Goal: Task Accomplishment & Management: Complete application form

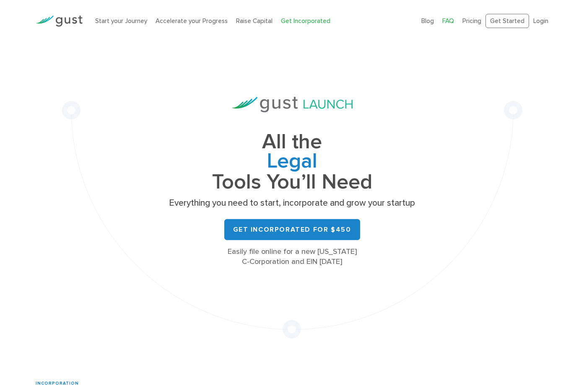
click at [451, 20] on link "FAQ" at bounding box center [449, 21] width 12 height 8
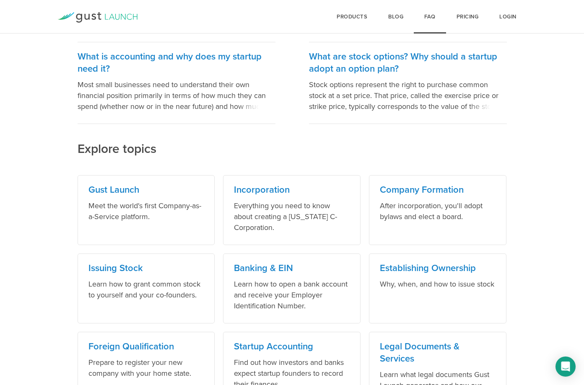
scroll to position [270, 0]
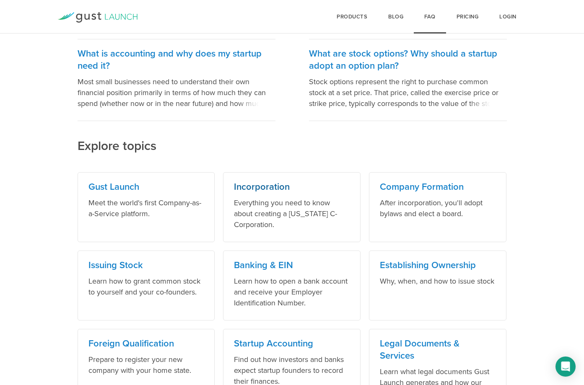
click at [272, 186] on h3 "Incorporation" at bounding box center [292, 187] width 116 height 12
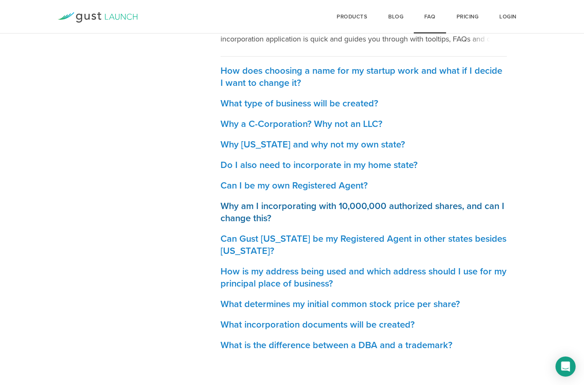
scroll to position [344, 0]
click at [337, 238] on h3 "Can Gust Delaware be my Registered Agent in other states besides Delaware?" at bounding box center [364, 245] width 286 height 24
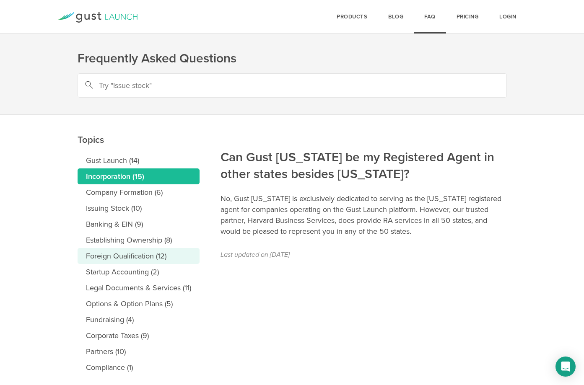
click at [113, 255] on link "Foreign Qualification (12)" at bounding box center [139, 256] width 122 height 16
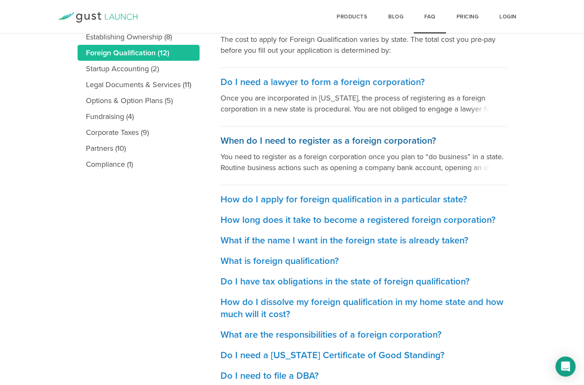
scroll to position [204, 0]
click at [320, 199] on h3 "How do I apply for foreign qualification in a particular state?" at bounding box center [364, 199] width 286 height 12
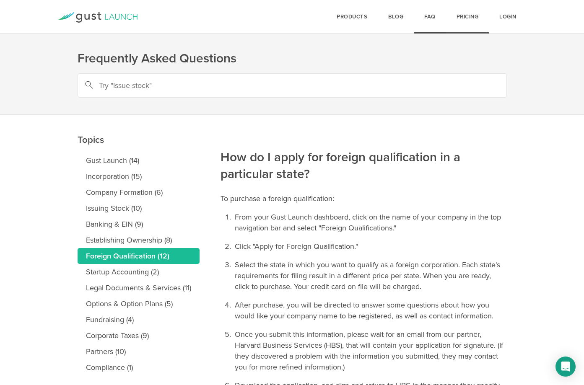
click at [466, 15] on link "Pricing" at bounding box center [467, 17] width 43 height 34
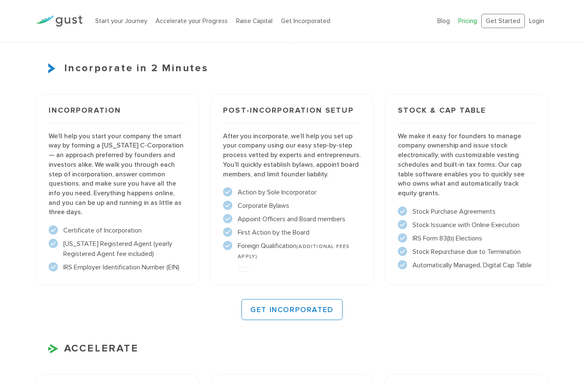
scroll to position [362, 0]
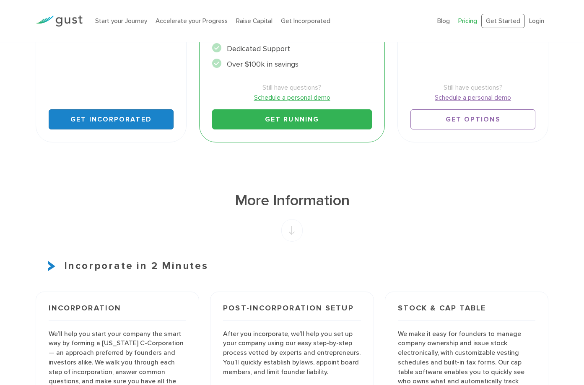
click at [102, 115] on link "Get Incorporated" at bounding box center [111, 119] width 125 height 20
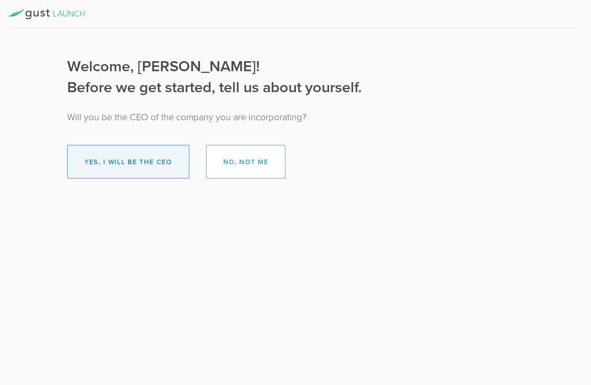
click at [130, 168] on button "Yes, I will be the CEO" at bounding box center [128, 162] width 122 height 34
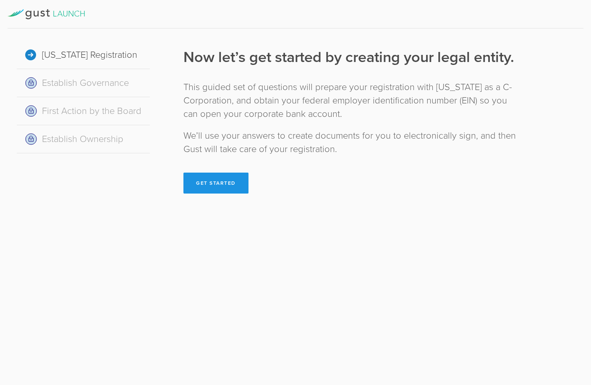
click at [229, 180] on button "Get Started" at bounding box center [215, 183] width 65 height 21
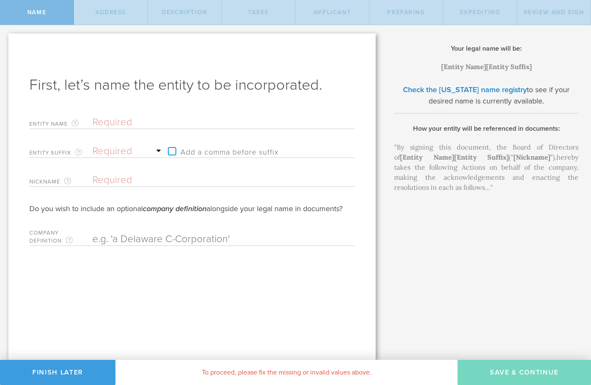
click at [140, 123] on input "text" at bounding box center [208, 122] width 233 height 13
type input "A"
type input "Ac"
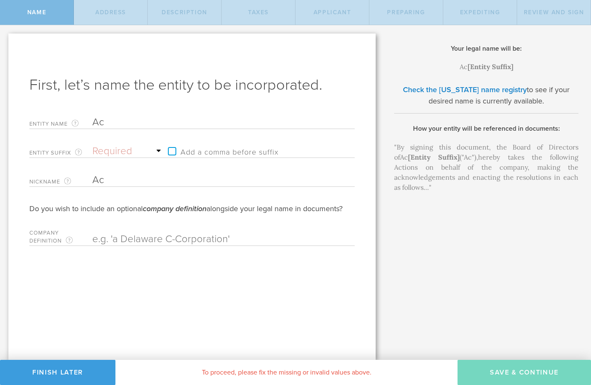
type input "Ack"
type input "AckT"
type input "AckTc"
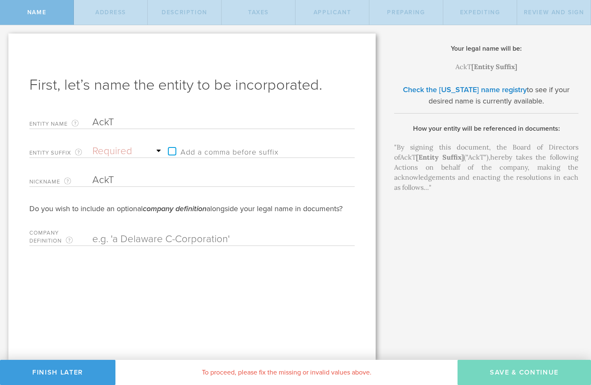
type input "AckTc"
type input "AckTca"
type input "AckTc"
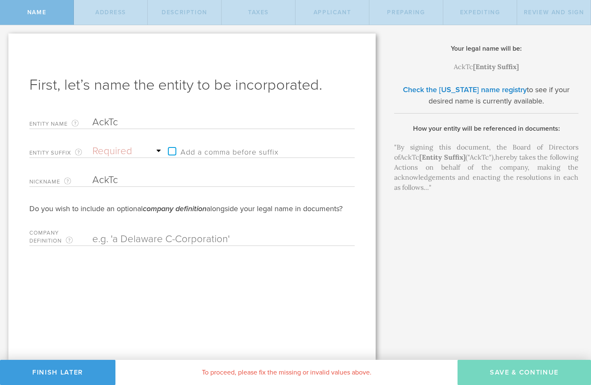
type input "AckT"
type input "Ack"
type input "Ackt"
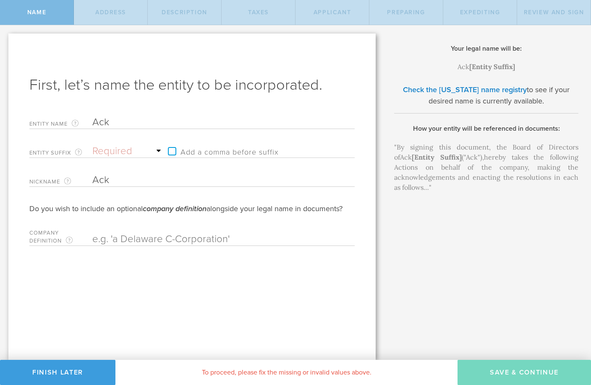
type input "Ackt"
type input "Acktr"
type input "Acktra"
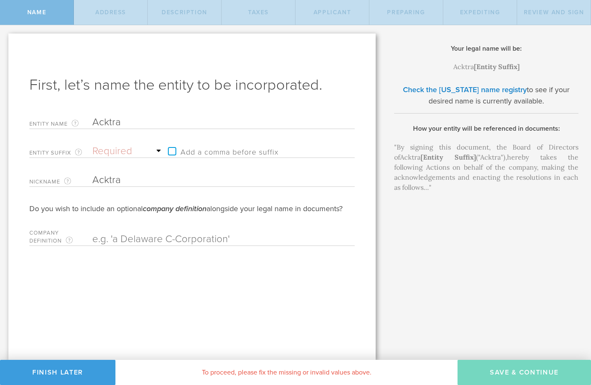
type input "Acktrac"
type input "Acktrack"
type input "Acktracke"
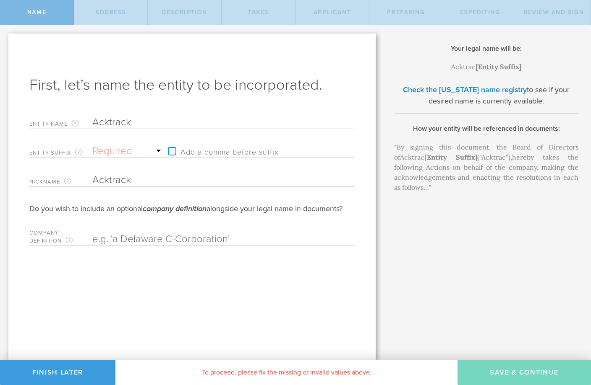
type input "Acktracke"
type input "Acktracked"
click at [144, 181] on input "Acktracked" at bounding box center [208, 180] width 233 height 13
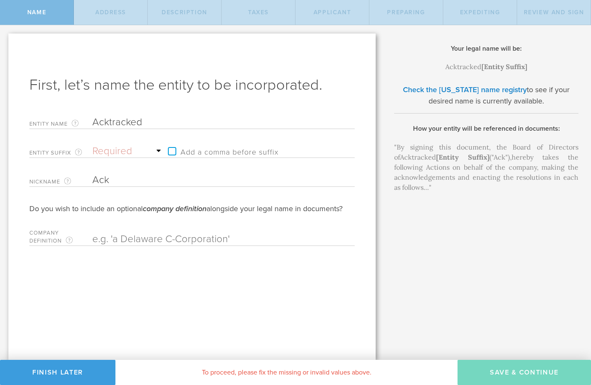
type input "Ack"
click at [112, 123] on input "Acktracked" at bounding box center [208, 122] width 233 height 13
type input "AckTracked"
select select "inc."
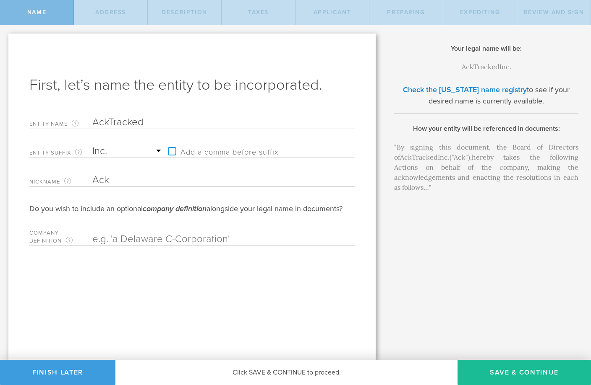
click at [172, 151] on label "Add a comma before suffix" at bounding box center [221, 151] width 115 height 13
click at [172, 151] on input "Add a comma before suffix" at bounding box center [226, 147] width 124 height 13
checkbox input "true"
click at [122, 180] on input "Ack" at bounding box center [208, 180] width 233 height 13
click at [151, 238] on input "text" at bounding box center [208, 239] width 233 height 13
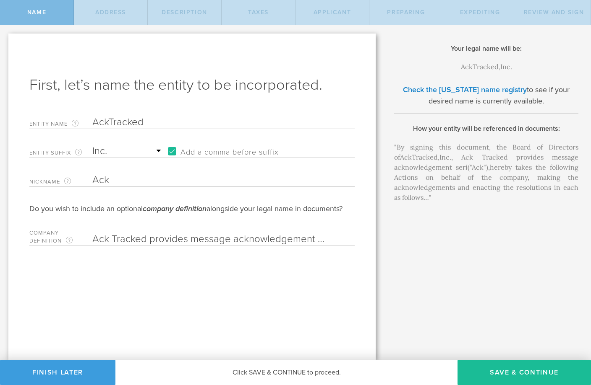
type input "Ack Tracked provides message acknowledgement serice"
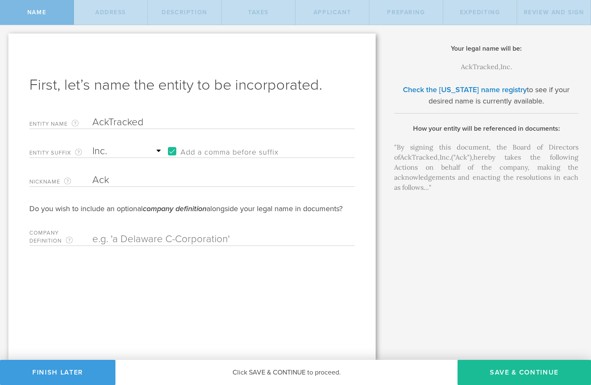
type input "="
click at [502, 337] on div "Your legal name will be: AckTracked , Inc. [Entity Suffix] Check the [US_STATE]…" at bounding box center [487, 192] width 207 height 335
click at [503, 370] on button "Save & Continue" at bounding box center [523, 372] width 133 height 25
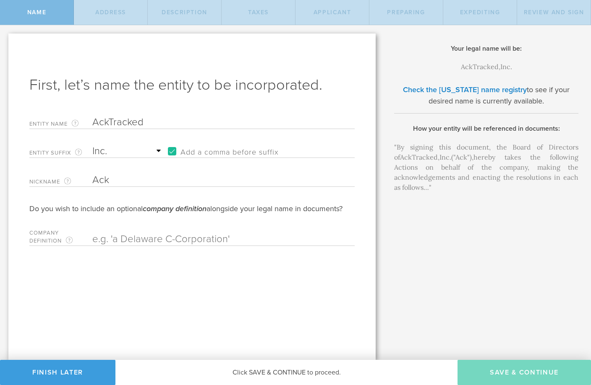
checkbox input "true"
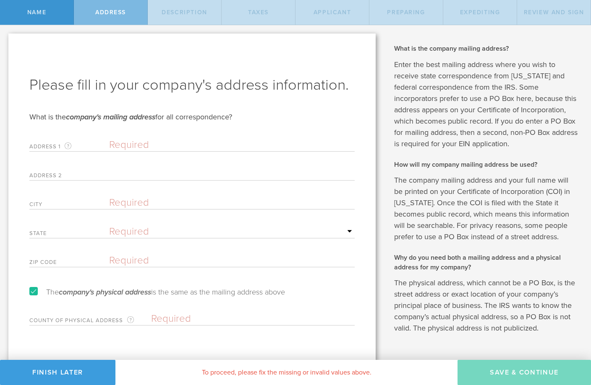
click at [125, 147] on input "text" at bounding box center [231, 145] width 245 height 13
type input "[STREET_ADDRESS]"
click at [139, 205] on input "text" at bounding box center [231, 203] width 245 height 13
type input "[US_STATE]"
click at [135, 225] on div "State Required [US_STATE] [US_STATE] [US_STATE] [US_STATE] [US_STATE] [US_STATE…" at bounding box center [191, 229] width 325 height 17
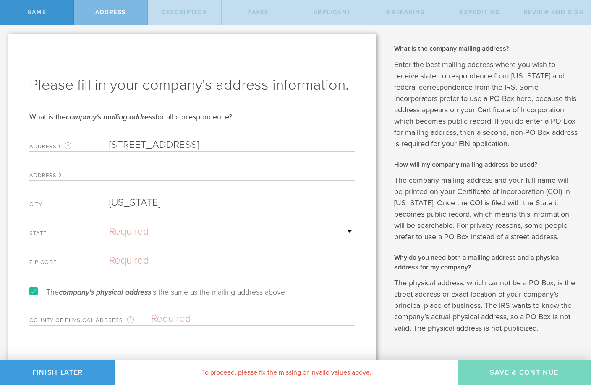
select select "NY"
click at [141, 258] on input "text" at bounding box center [231, 261] width 245 height 13
type input "10005"
click at [33, 292] on label "The company's physical address is the same as the mailing address above" at bounding box center [156, 293] width 255 height 8
click at [5, 39] on input "The company's physical address is the same as the mailing address above" at bounding box center [2, 31] width 5 height 13
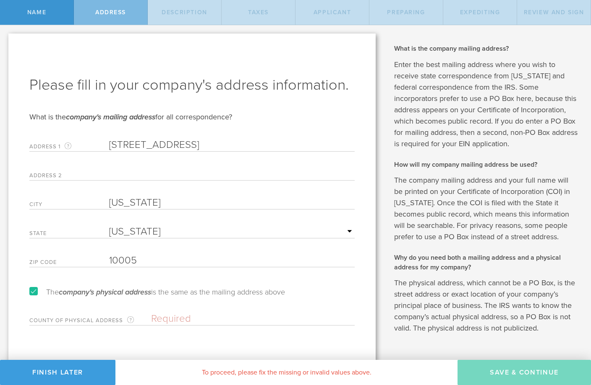
checkbox input "false"
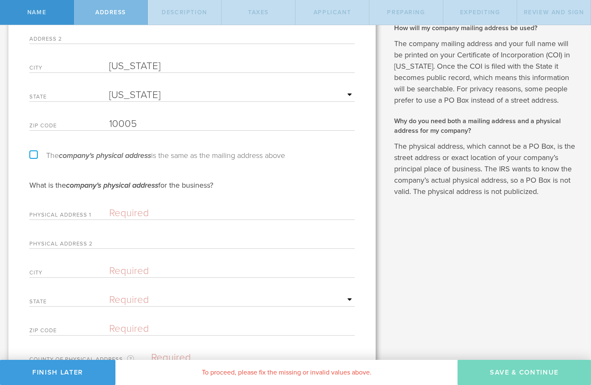
scroll to position [134, 0]
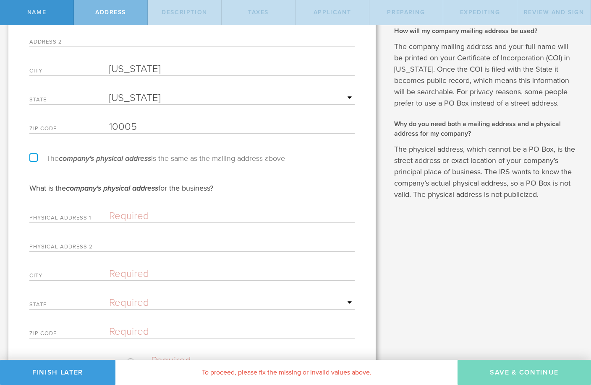
click at [130, 218] on input "text" at bounding box center [231, 216] width 245 height 13
type input "1"
type input "[STREET_ADDRESS]"
click at [128, 269] on input "text" at bounding box center [231, 274] width 245 height 13
type input "[GEOGRAPHIC_DATA]"
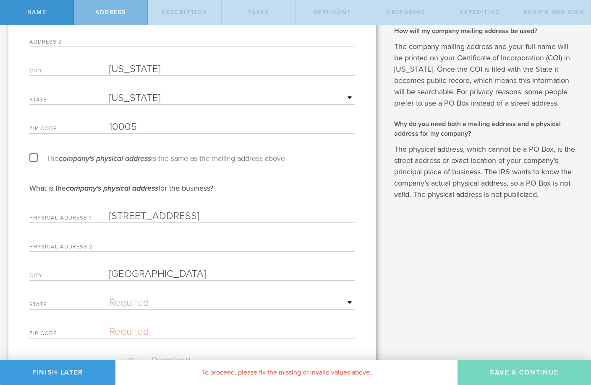
select select "NJ"
click at [155, 325] on div "Zip code" at bounding box center [191, 330] width 325 height 17
click at [135, 332] on input "text" at bounding box center [231, 332] width 245 height 13
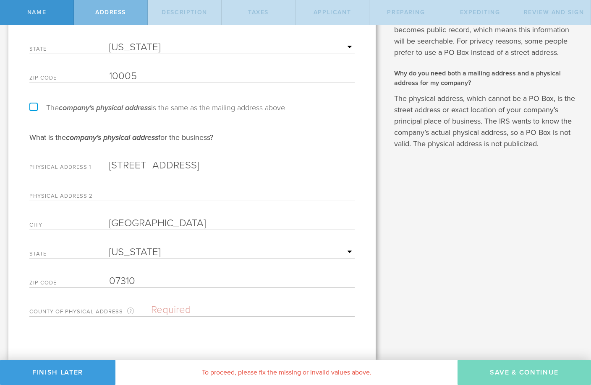
scroll to position [185, 0]
type input "07310"
click at [171, 308] on input "text" at bounding box center [252, 310] width 203 height 13
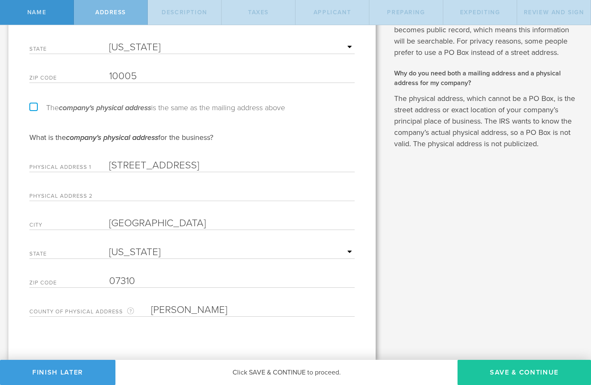
type input "[PERSON_NAME]"
click at [511, 375] on button "Save & Continue" at bounding box center [523, 372] width 133 height 25
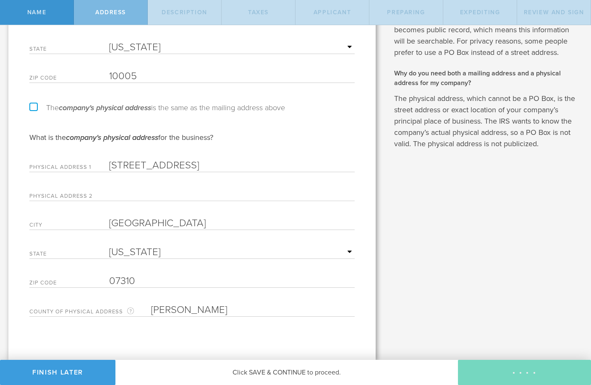
scroll to position [0, 0]
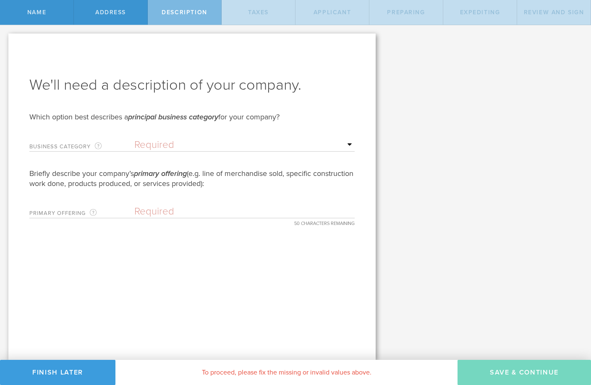
select select "other"
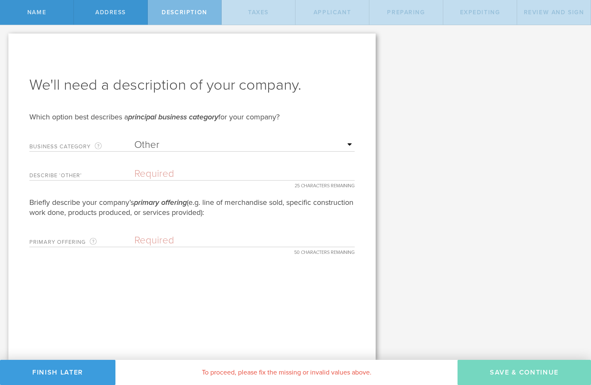
click at [148, 174] on input "text" at bounding box center [244, 174] width 220 height 13
type input "Software"
click at [149, 239] on input "text" at bounding box center [244, 240] width 220 height 13
paste input "The purpose of the corporation is to engage in any"
type input "The purpose of the corporation is to engage in any"
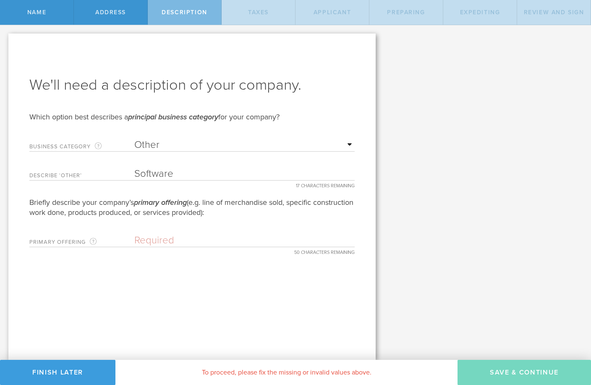
paste input "Software publishing"
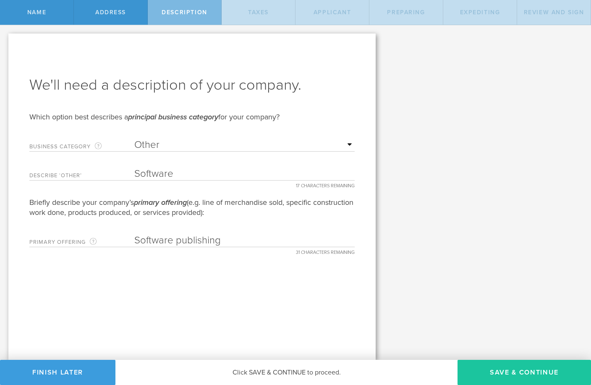
type input "Software publishing"
click at [519, 369] on button "Save & Continue" at bounding box center [523, 372] width 133 height 25
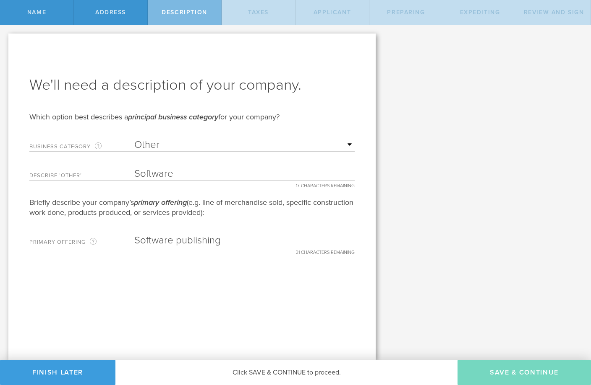
type input "0"
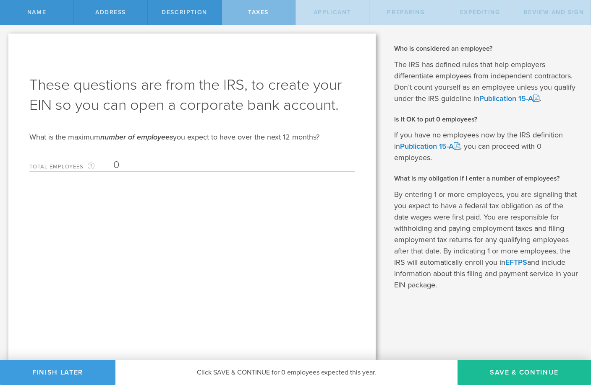
click at [163, 157] on div "Total Employees The highest number of employees expected within the next 12 mon…" at bounding box center [191, 163] width 325 height 17
click at [143, 160] on input "0" at bounding box center [231, 165] width 237 height 13
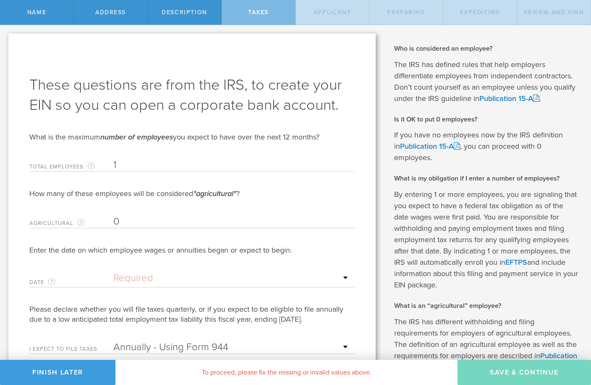
type input "1"
click at [125, 222] on input "0" at bounding box center [231, 222] width 237 height 13
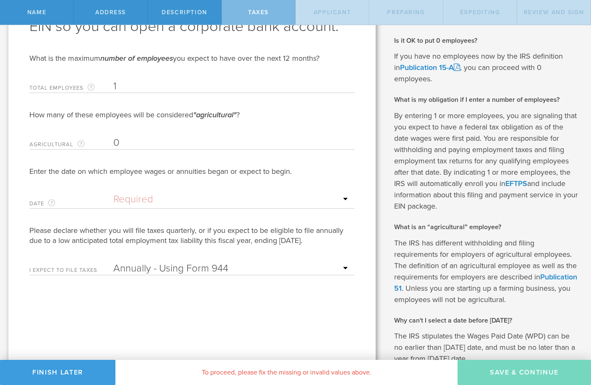
scroll to position [81, 0]
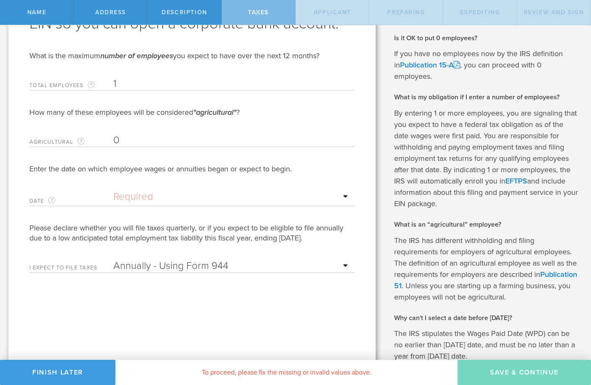
click at [143, 198] on input "text" at bounding box center [231, 197] width 237 height 13
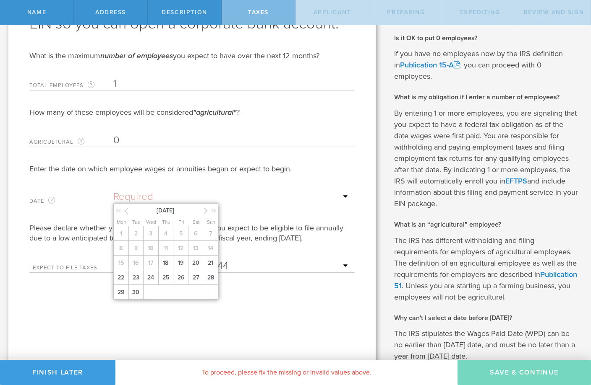
click at [143, 198] on input "text" at bounding box center [231, 197] width 237 height 13
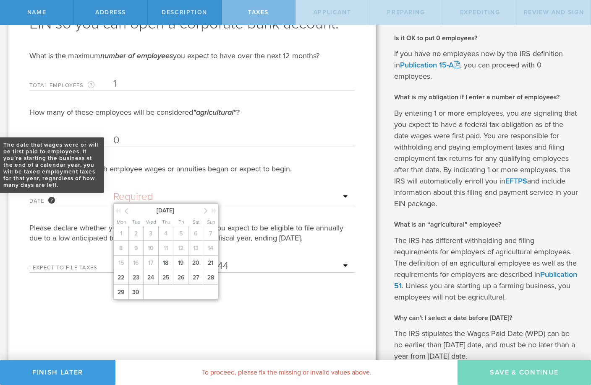
click at [52, 202] on div "The date that wages were or will be first paid to employees. If you’re starting…" at bounding box center [51, 200] width 7 height 7
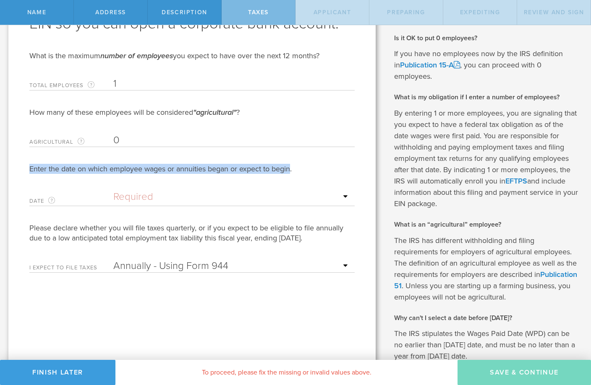
drag, startPoint x: 30, startPoint y: 169, endPoint x: 293, endPoint y: 167, distance: 263.0
click at [293, 167] on div "Enter the date on which employee wages or annuities began or expect to begin." at bounding box center [191, 169] width 325 height 10
copy div "Enter the date on which employee wages or annuities began or expect to begin"
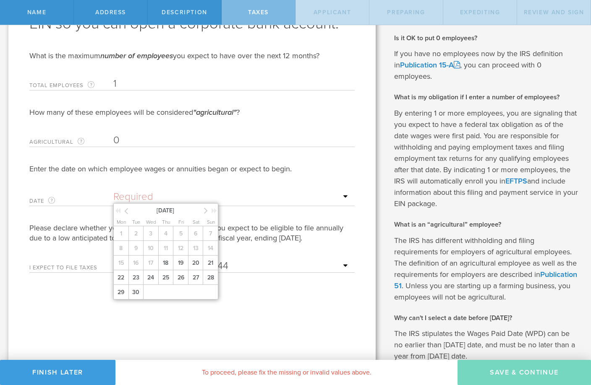
click at [143, 194] on input "text" at bounding box center [231, 197] width 237 height 13
click at [184, 210] on span "[DATE]" at bounding box center [165, 210] width 71 height 9
click at [206, 211] on icon at bounding box center [206, 211] width 4 height 10
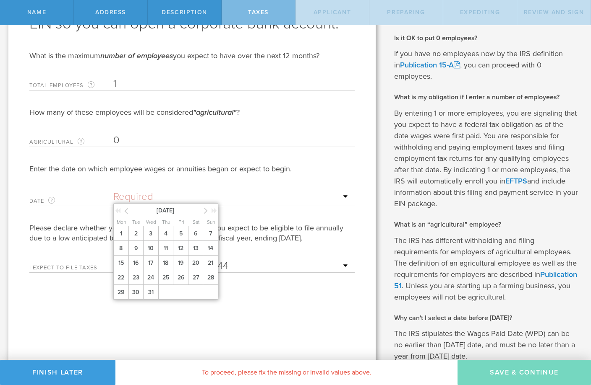
click at [206, 211] on icon at bounding box center [206, 211] width 4 height 10
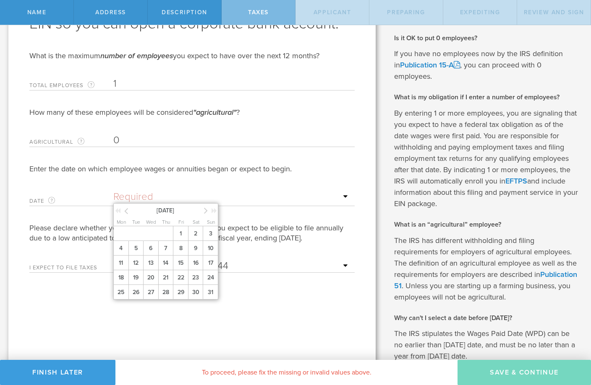
click at [206, 211] on icon at bounding box center [206, 211] width 4 height 10
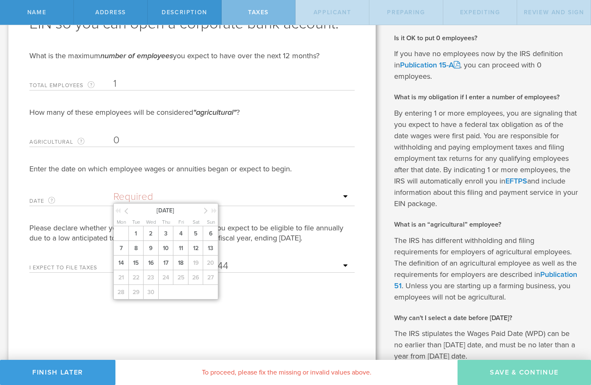
click at [206, 211] on icon at bounding box center [206, 211] width 4 height 10
click at [179, 240] on div "1 2 3 4 5 6 7 8 9 10 11 12 13 14 15 16 17 18 19 20 21 22 23 24 25 26 27 28 29 3…" at bounding box center [166, 262] width 107 height 73
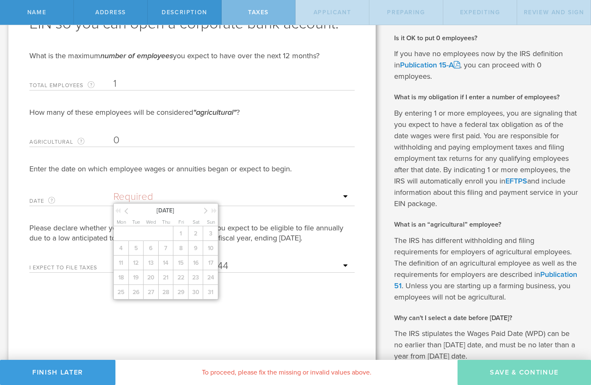
click at [125, 210] on icon at bounding box center [126, 211] width 4 height 10
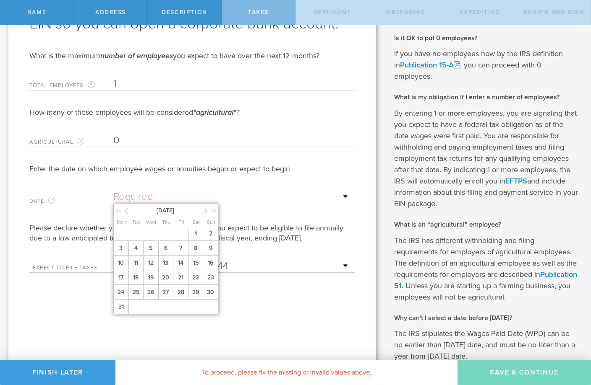
click at [125, 210] on icon at bounding box center [126, 211] width 4 height 10
click at [205, 211] on icon at bounding box center [206, 211] width 4 height 10
click at [134, 240] on span "1" at bounding box center [135, 233] width 15 height 15
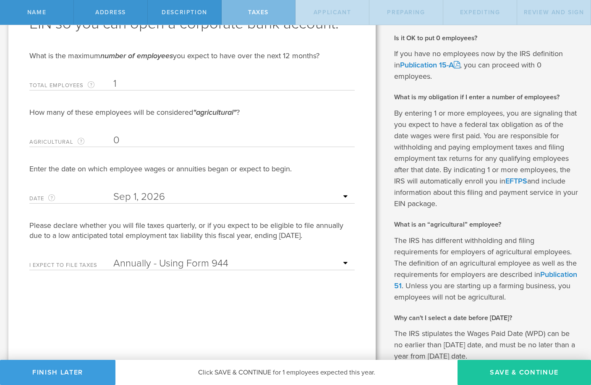
click at [525, 369] on button "Save & Continue" at bounding box center [523, 372] width 133 height 25
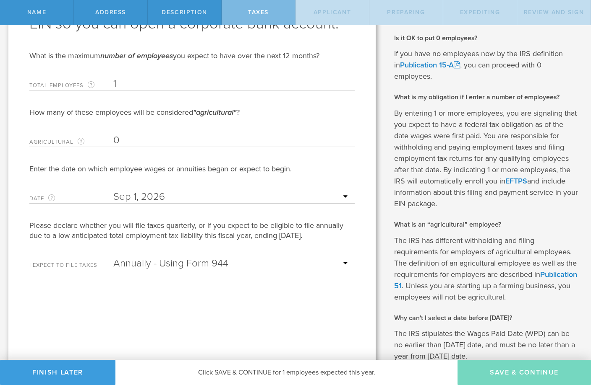
type input "CEO"
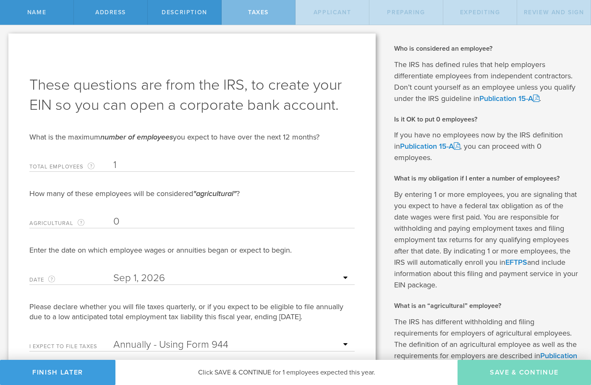
select select "US"
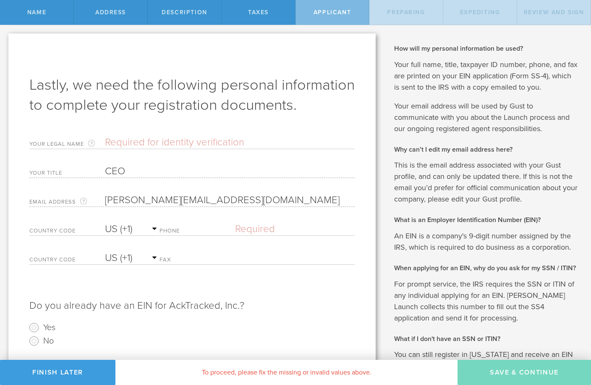
click at [133, 149] on div "Your Legal Name Enter your legal name as it appears on your SSN or ITIN. Your n…" at bounding box center [191, 140] width 325 height 17
click at [120, 149] on input "text" at bounding box center [230, 142] width 250 height 13
type input "[PERSON_NAME]"
click at [169, 236] on label "Phone" at bounding box center [196, 232] width 75 height 7
click at [172, 236] on label "Phone" at bounding box center [196, 232] width 75 height 7
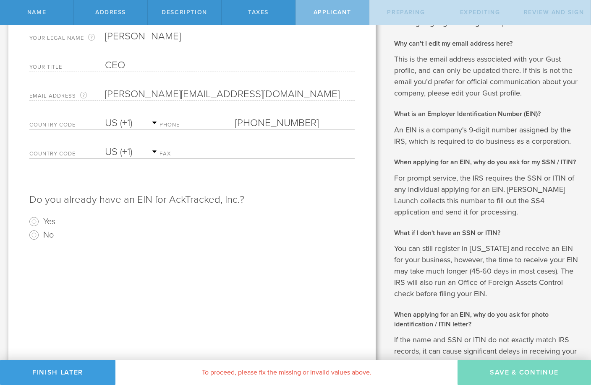
scroll to position [112, 0]
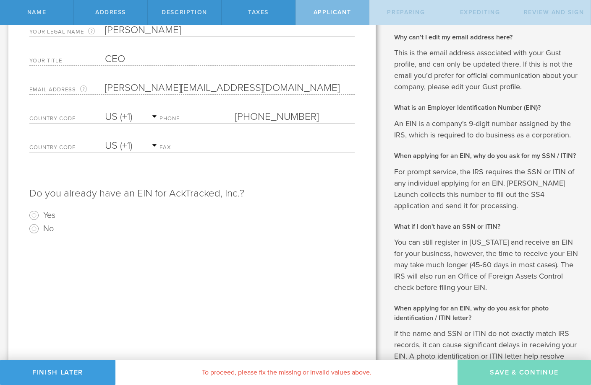
type input "[PHONE_NUMBER]"
click at [33, 236] on input "No" at bounding box center [33, 228] width 13 height 13
radio input "true"
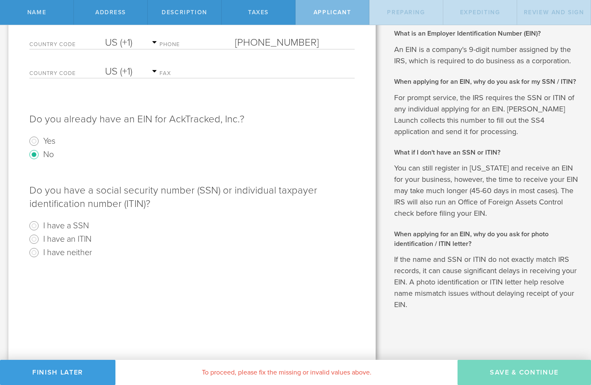
scroll to position [195, 0]
click at [35, 233] on input "I have a SSN" at bounding box center [33, 225] width 13 height 13
radio input "true"
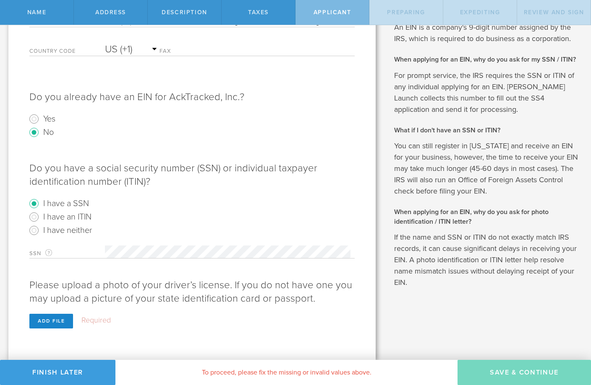
scroll to position [229, 0]
click at [54, 319] on div "Add file" at bounding box center [51, 321] width 44 height 15
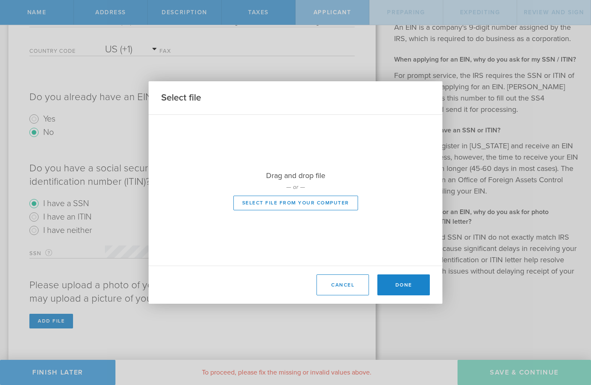
scroll to position [214, 0]
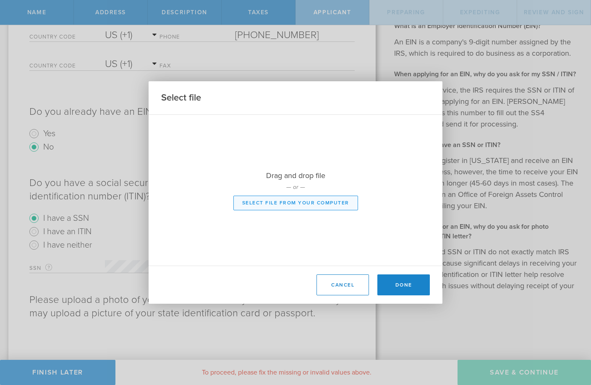
click at [273, 204] on button "Select file from your computer" at bounding box center [295, 203] width 125 height 15
type input "C:\fakepath\AUTO DRIVER LICENSE.pdf"
click at [300, 143] on div "Drag and drop file — or — Select file from your computer" at bounding box center [295, 190] width 294 height 151
click at [311, 233] on div "Drag and drop file — or — Select file from your computer" at bounding box center [295, 190] width 294 height 151
click at [396, 280] on button "Done" at bounding box center [403, 285] width 52 height 21
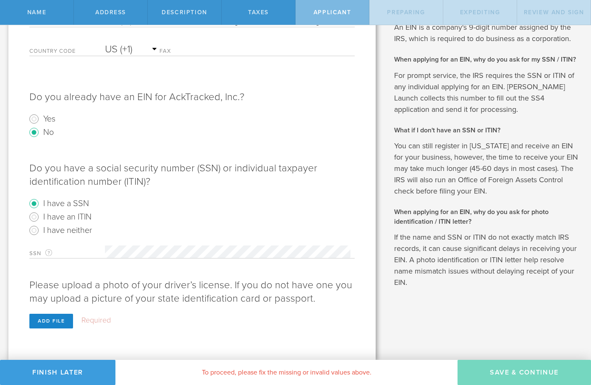
scroll to position [229, 0]
click at [58, 323] on div "Add file" at bounding box center [51, 321] width 44 height 15
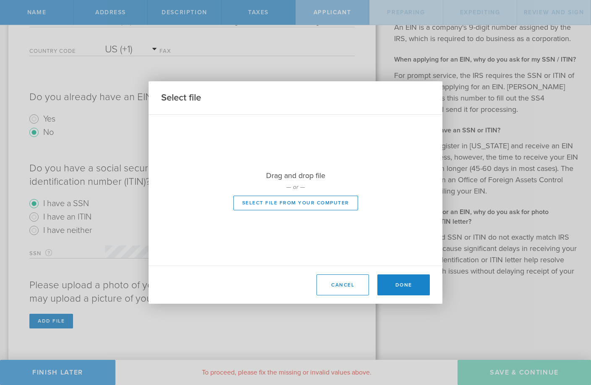
scroll to position [214, 0]
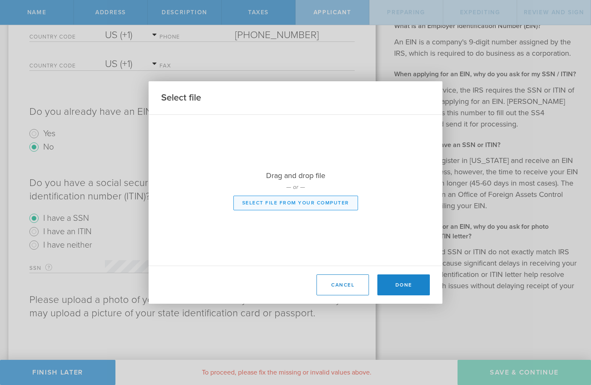
click at [299, 201] on button "Select file from your computer" at bounding box center [295, 203] width 125 height 15
type input "C:\fakepath\[PERSON_NAME].Passport.jpg"
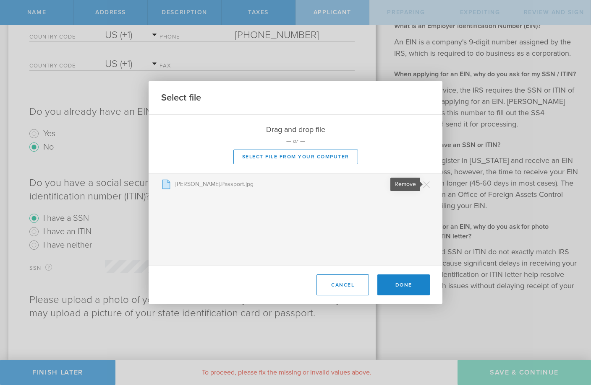
click at [425, 180] on icon at bounding box center [426, 184] width 7 height 9
click at [404, 284] on button "Done" at bounding box center [403, 285] width 52 height 21
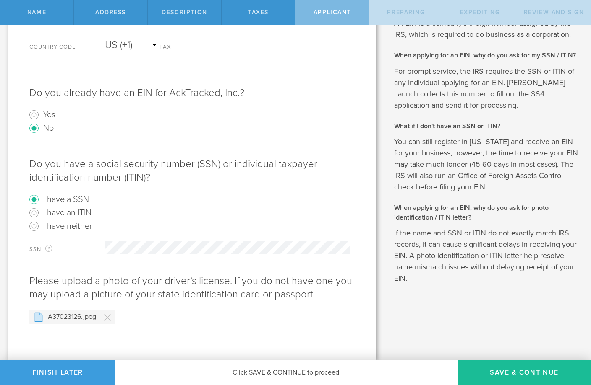
scroll to position [233, 0]
click at [499, 369] on button "Save & Continue" at bounding box center [523, 372] width 133 height 25
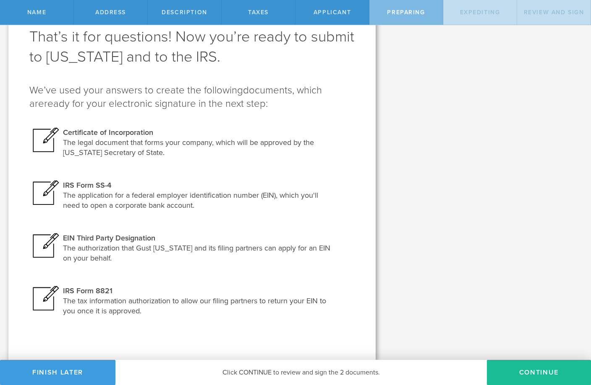
scroll to position [48, 0]
click at [532, 375] on button "Continue" at bounding box center [539, 372] width 104 height 25
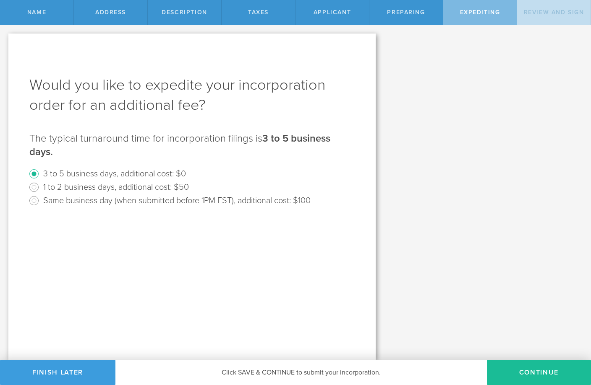
scroll to position [0, 0]
click at [535, 374] on button "Continue" at bounding box center [539, 372] width 104 height 25
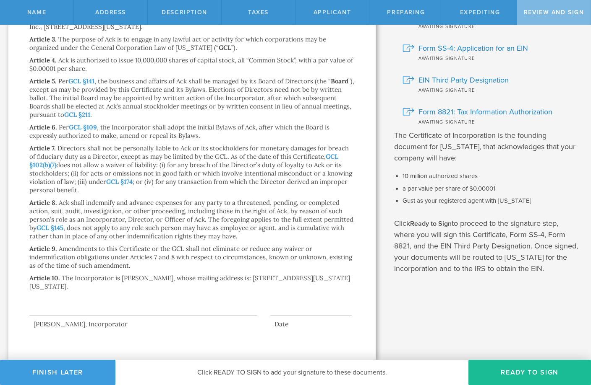
scroll to position [92, 0]
click at [518, 370] on button "Ready to Sign" at bounding box center [529, 372] width 122 height 25
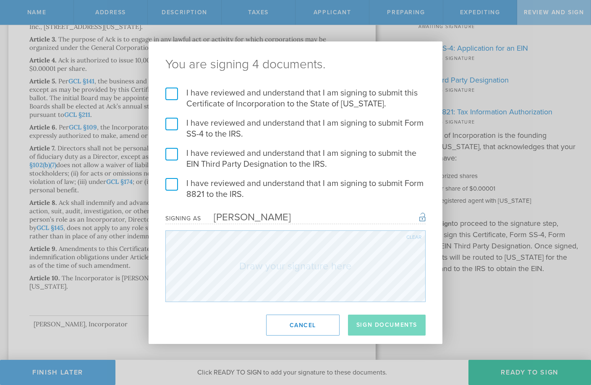
click at [173, 93] on label "I have reviewed and understand that I am signing to submit this Certificate of …" at bounding box center [295, 99] width 260 height 22
click at [0, 0] on input "I have reviewed and understand that I am signing to submit this Certificate of …" at bounding box center [0, 0] width 0 height 0
click at [296, 324] on button "Cancel" at bounding box center [302, 325] width 73 height 21
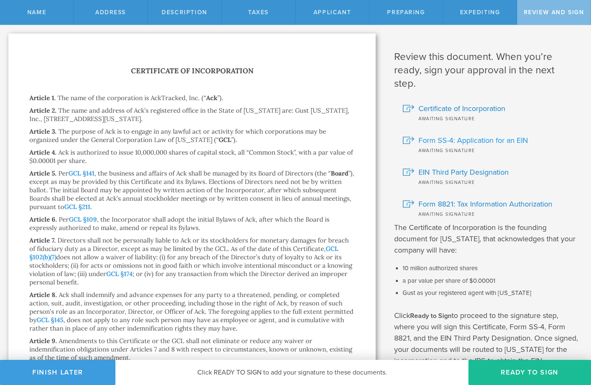
scroll to position [0, 0]
click at [440, 142] on span "Form SS-4: Application for an EIN" at bounding box center [472, 140] width 109 height 11
click at [437, 172] on span "EIN Third Party Designation" at bounding box center [463, 172] width 90 height 11
click at [454, 203] on span "Form 8821: Tax Information Authorization" at bounding box center [485, 204] width 134 height 11
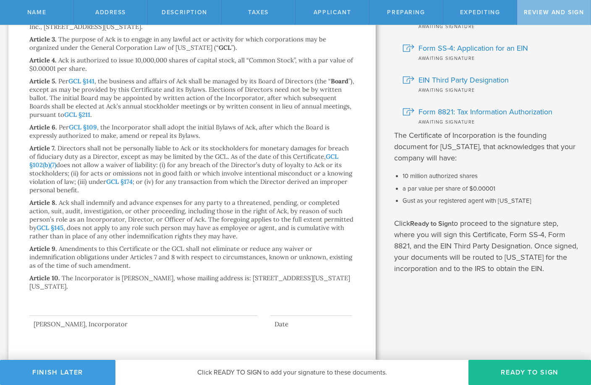
scroll to position [92, 0]
click at [512, 374] on button "Ready to Sign" at bounding box center [529, 372] width 122 height 25
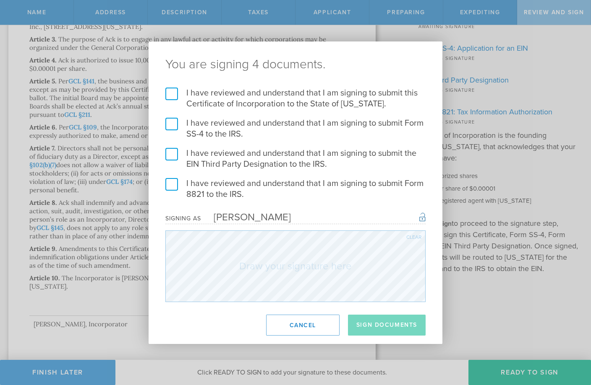
click at [169, 94] on label "I have reviewed and understand that I am signing to submit this Certificate of …" at bounding box center [295, 99] width 260 height 22
click at [0, 0] on input "I have reviewed and understand that I am signing to submit this Certificate of …" at bounding box center [0, 0] width 0 height 0
click at [169, 118] on label "I have reviewed and understand that I am signing to submit Form SS-4 to the IRS." at bounding box center [295, 129] width 260 height 22
click at [0, 0] on input "I have reviewed and understand that I am signing to submit Form SS-4 to the IRS." at bounding box center [0, 0] width 0 height 0
click at [172, 158] on label "I have reviewed and understand that I am signing to submit the EIN Third Party …" at bounding box center [295, 159] width 260 height 22
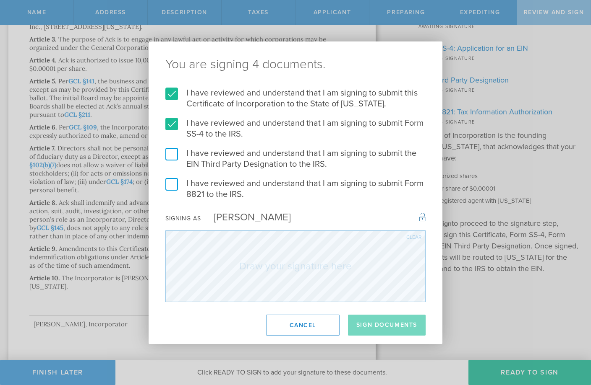
click at [0, 0] on input "I have reviewed and understand that I am signing to submit the EIN Third Party …" at bounding box center [0, 0] width 0 height 0
click at [172, 180] on label "I have reviewed and understand that I am signing to submit Form 8821 to the IRS." at bounding box center [295, 189] width 260 height 22
click at [0, 0] on input "I have reviewed and understand that I am signing to submit Form 8821 to the IRS." at bounding box center [0, 0] width 0 height 0
click at [380, 319] on button "Sign Documents" at bounding box center [387, 325] width 78 height 21
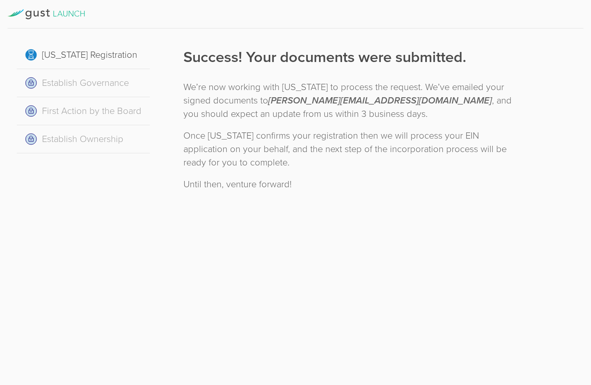
click at [203, 18] on div at bounding box center [295, 14] width 575 height 29
